Goal: Download file/media

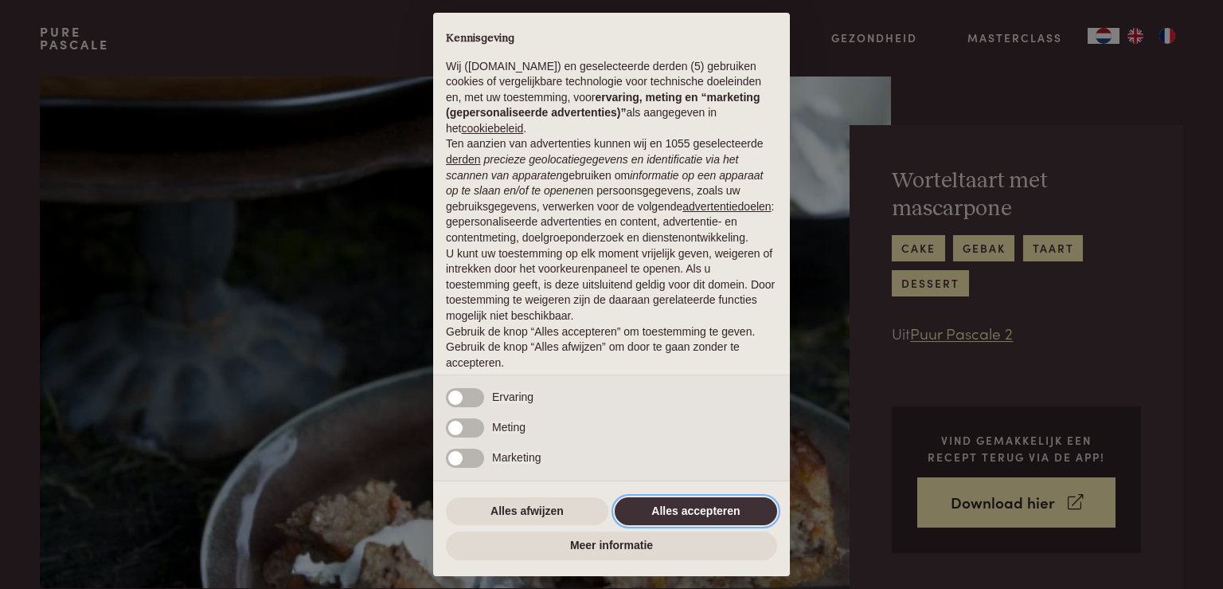
click at [687, 506] on button "Alles accepteren" at bounding box center [696, 511] width 162 height 29
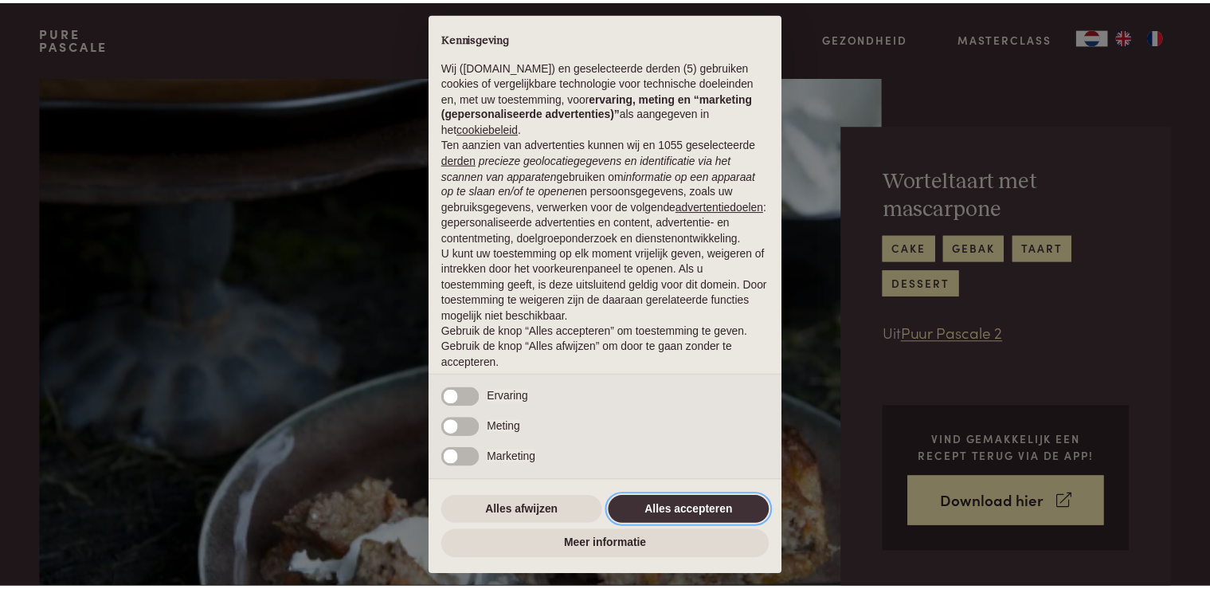
scroll to position [51, 0]
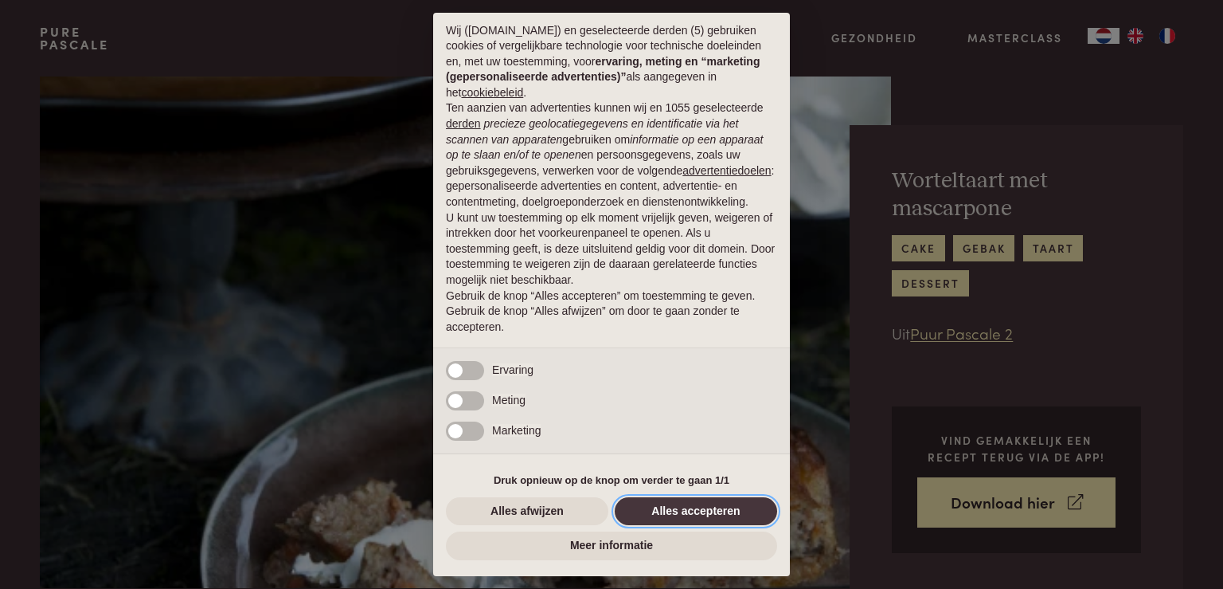
click at [682, 506] on button "Alles accepteren" at bounding box center [696, 511] width 162 height 29
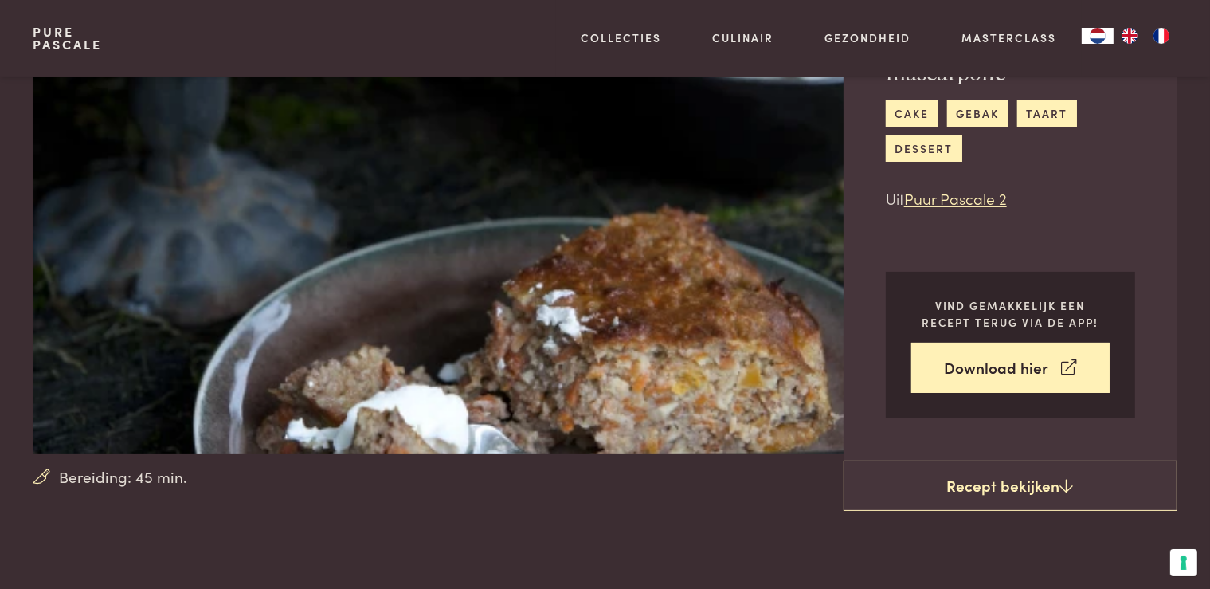
scroll to position [159, 0]
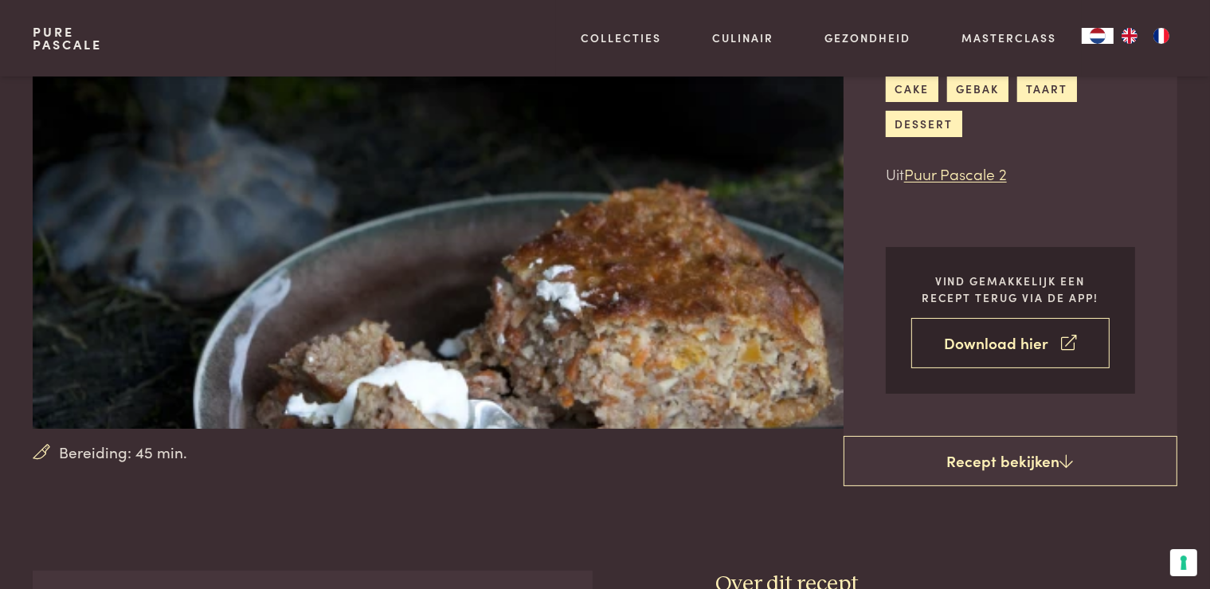
click at [957, 350] on link "Download hier" at bounding box center [1010, 343] width 198 height 50
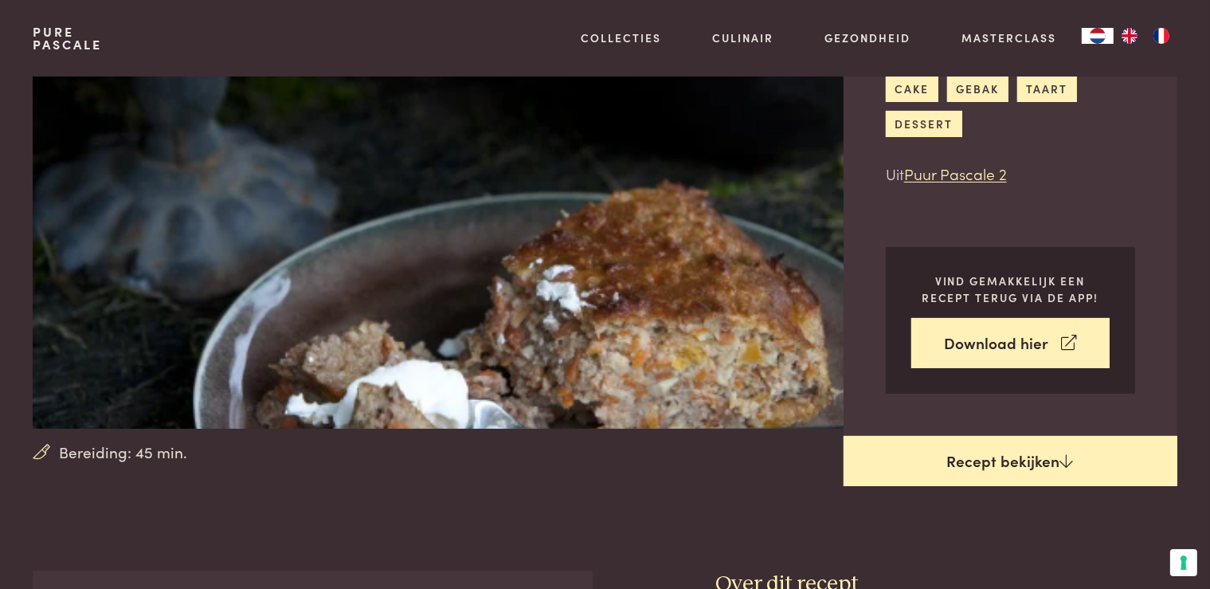
click at [972, 452] on link "Recept bekijken" at bounding box center [1010, 461] width 334 height 51
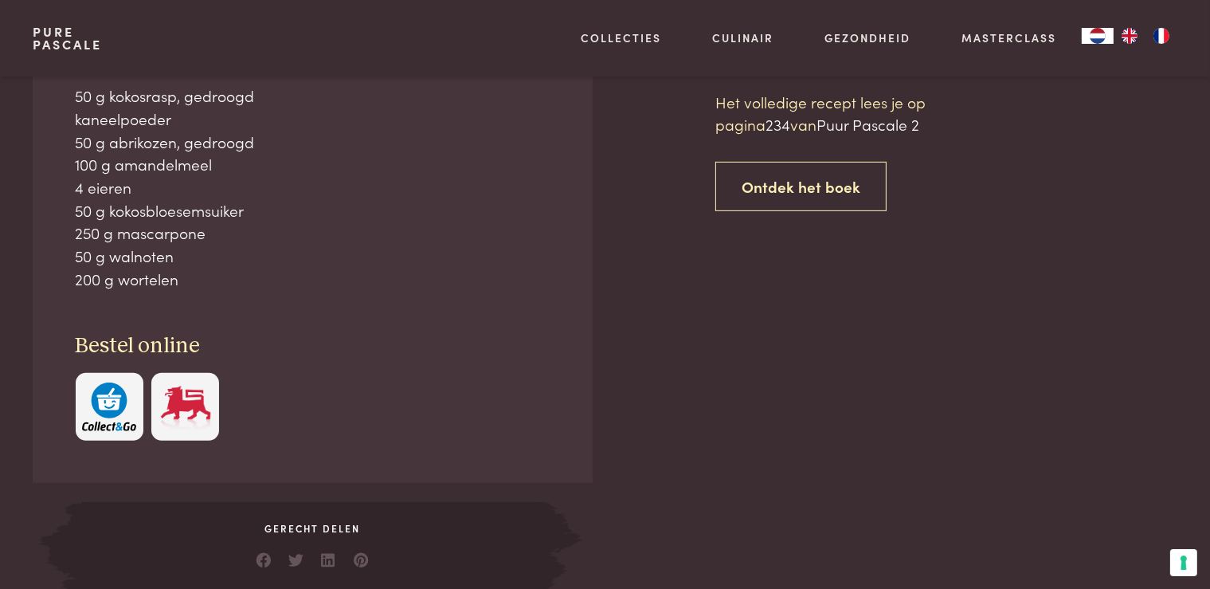
scroll to position [728, 0]
